Goal: Transaction & Acquisition: Purchase product/service

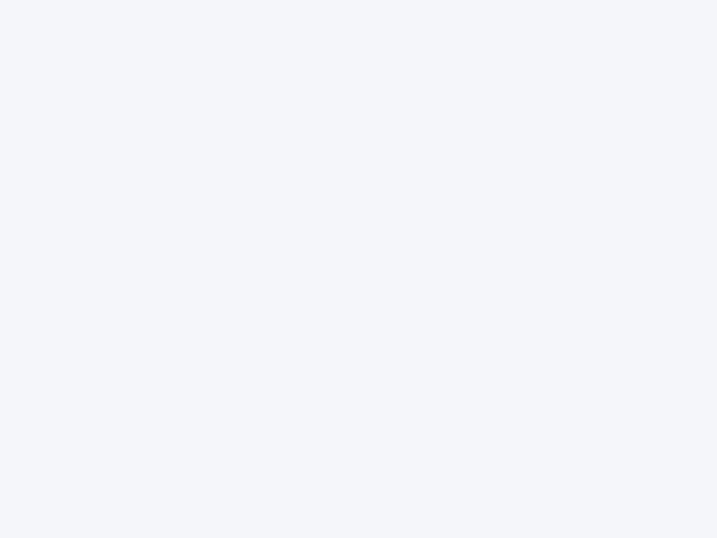
click at [358, 269] on div at bounding box center [358, 269] width 717 height 538
